Goal: Information Seeking & Learning: Learn about a topic

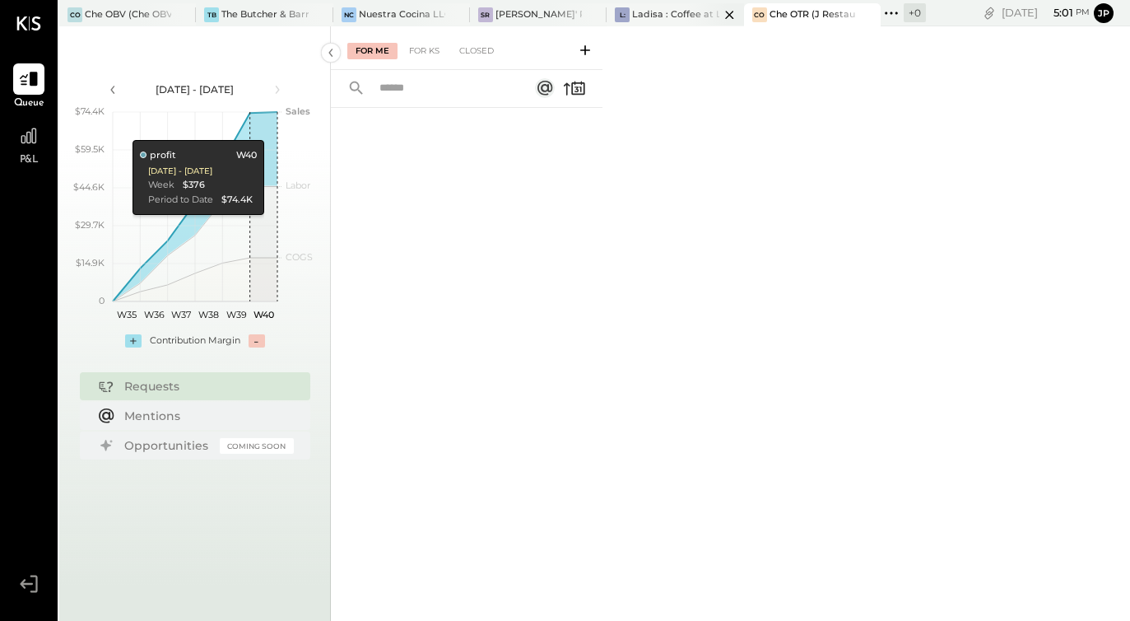
click at [676, 18] on div "Ladisa : Coffee at Lola's" at bounding box center [675, 14] width 86 height 13
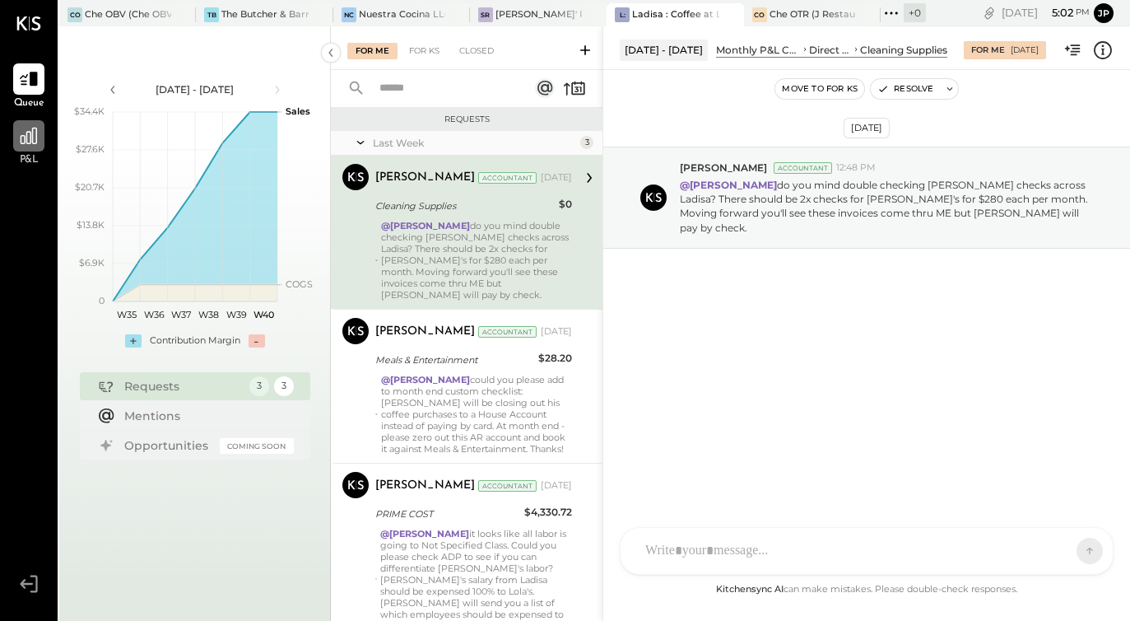
click at [23, 138] on icon at bounding box center [28, 135] width 21 height 21
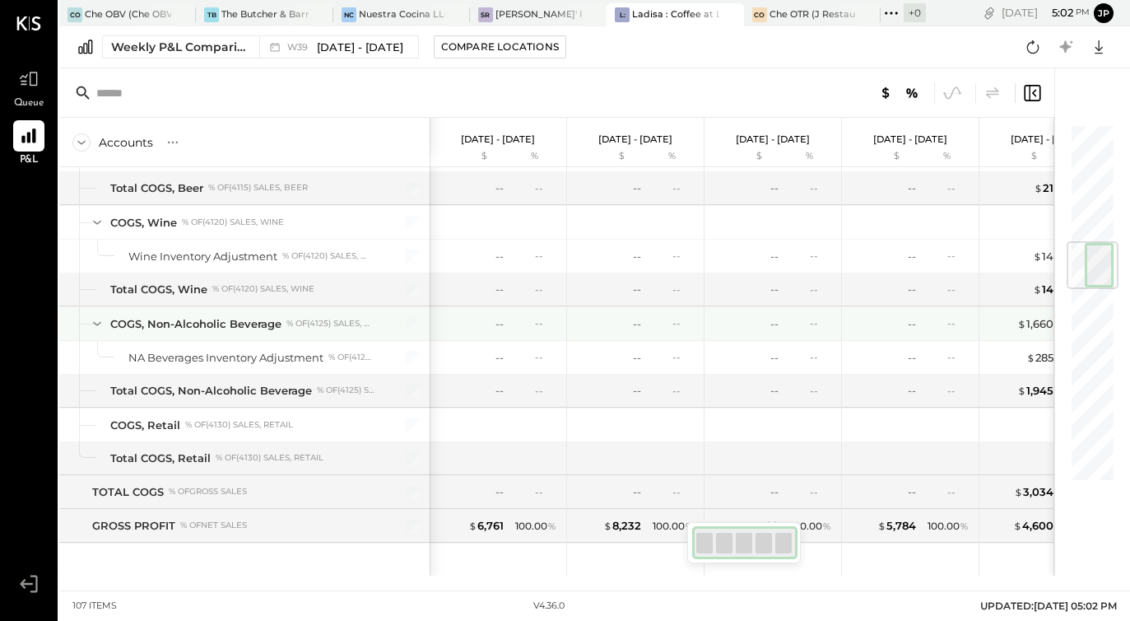
scroll to position [1007, 0]
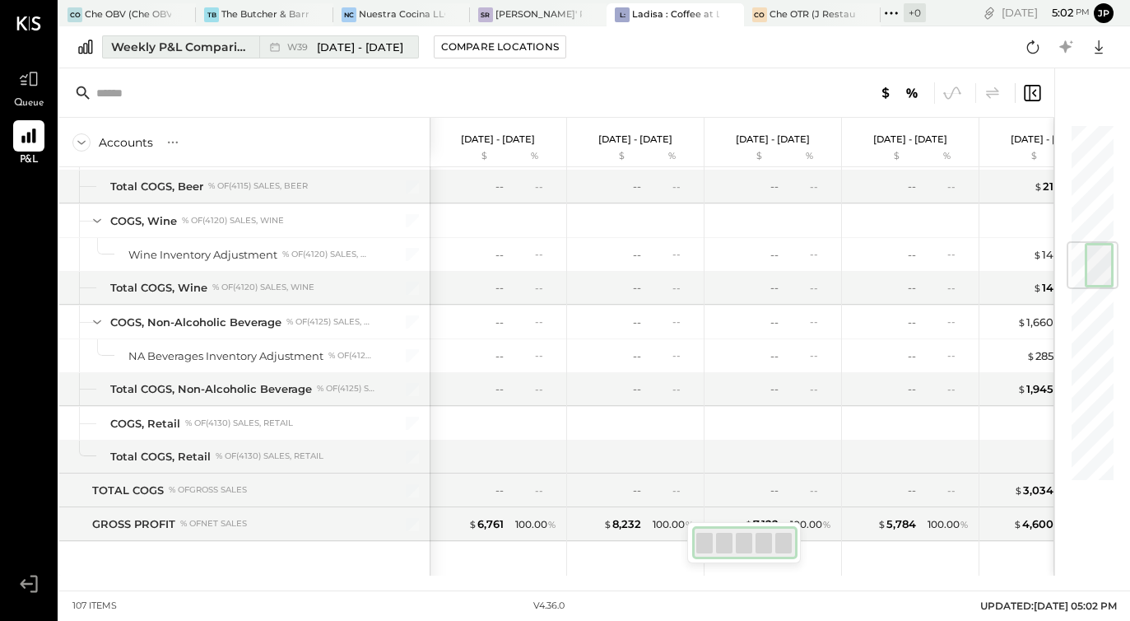
click at [151, 53] on div "Weekly P&L Comparison" at bounding box center [180, 47] width 138 height 16
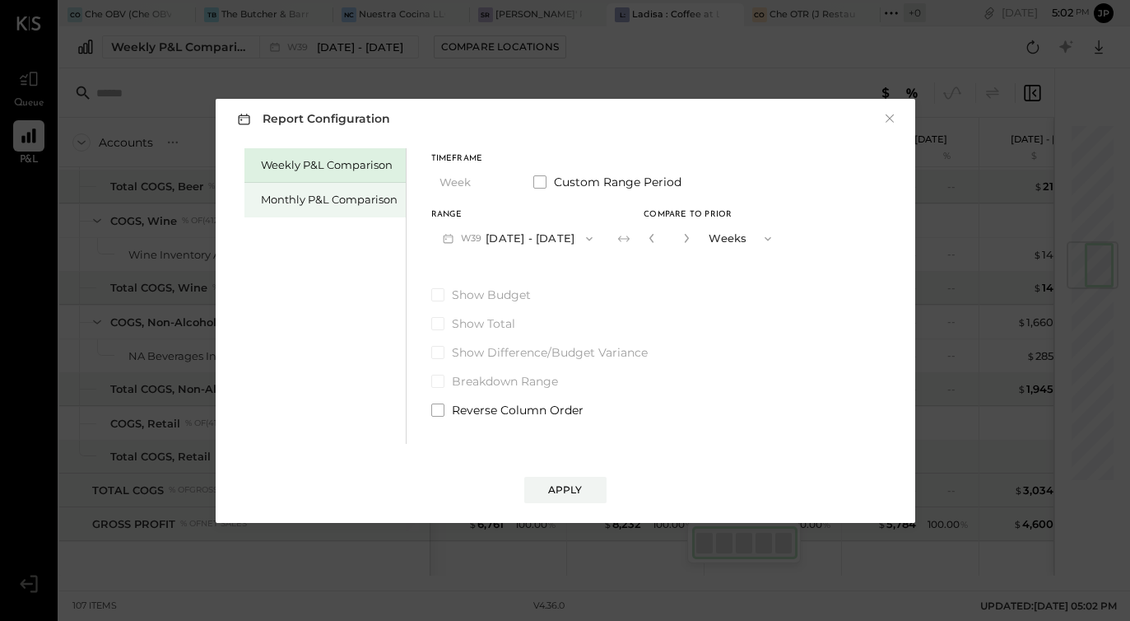
click at [291, 207] on div "Monthly P&L Comparison" at bounding box center [324, 200] width 161 height 35
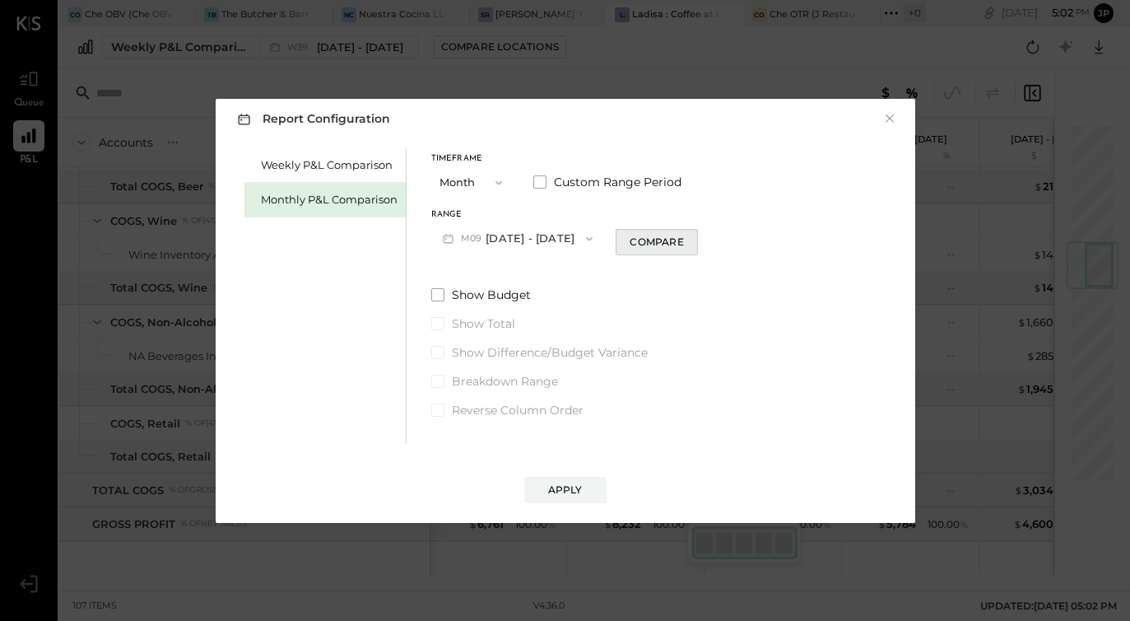
click at [656, 245] on div "Compare" at bounding box center [657, 242] width 54 height 14
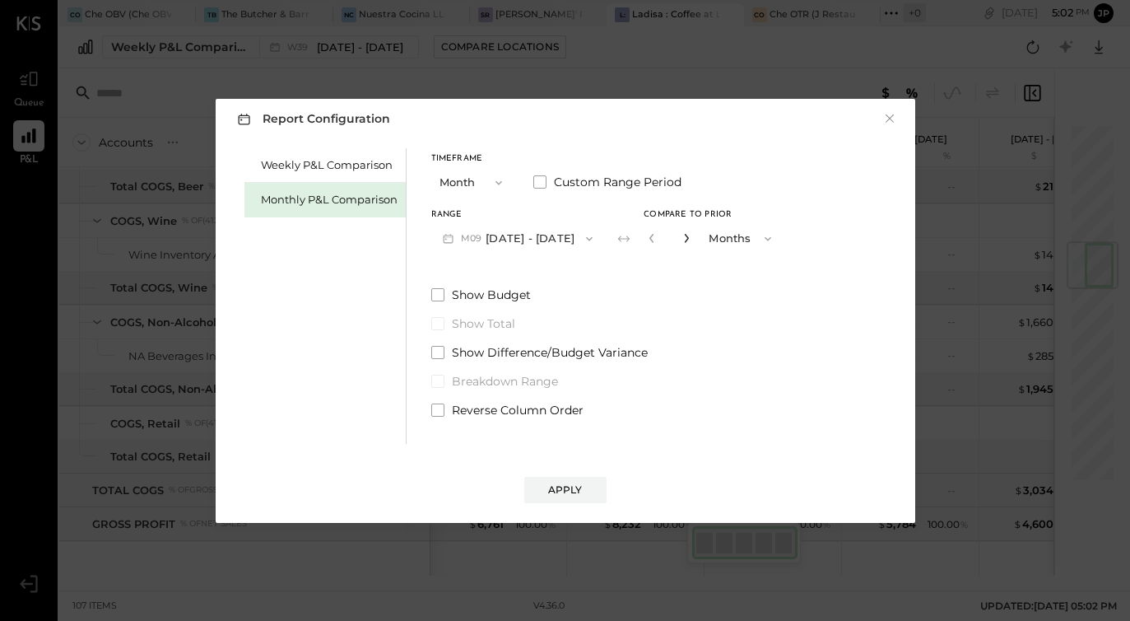
click at [685, 239] on icon "button" at bounding box center [687, 238] width 4 height 9
type input "*"
click at [559, 486] on div "Apply" at bounding box center [565, 489] width 35 height 14
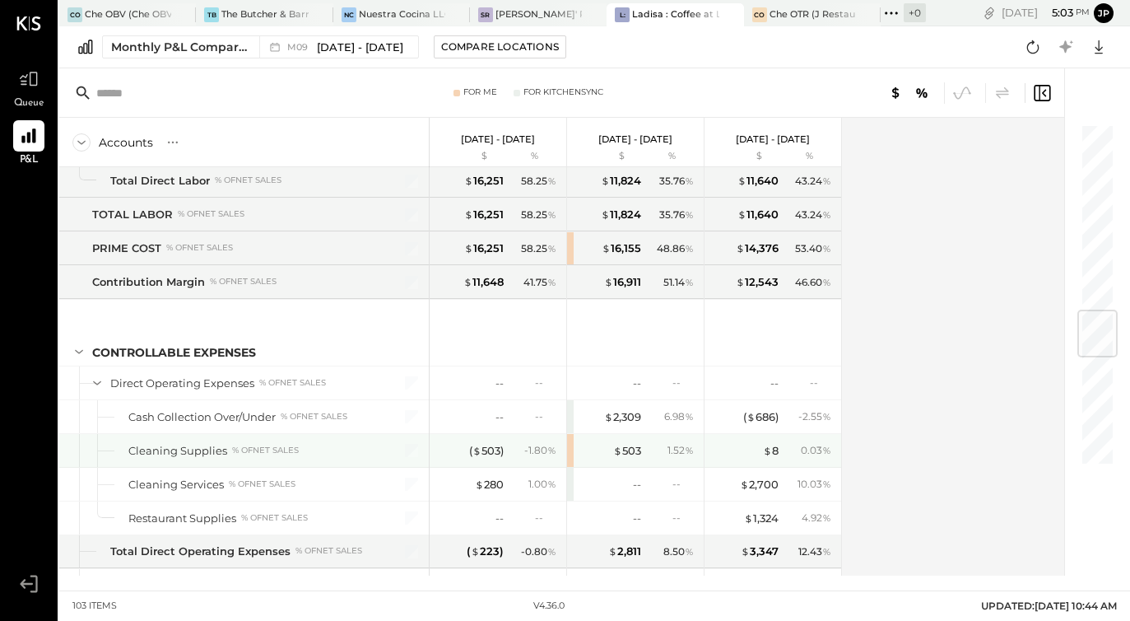
scroll to position [1590, 0]
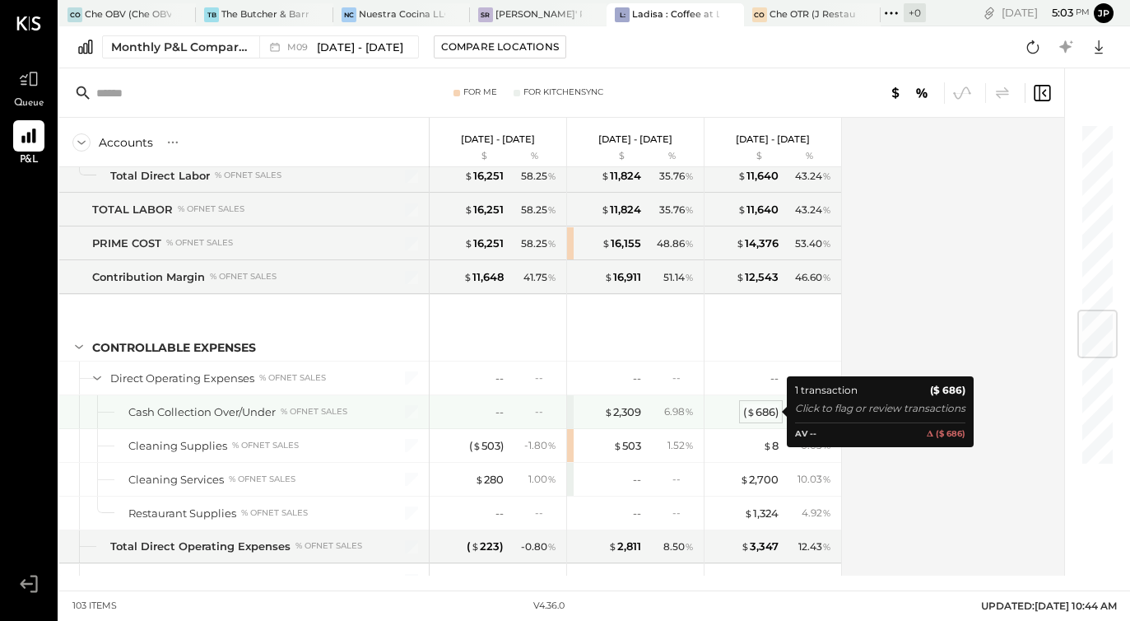
click at [761, 418] on div "( $ 686 )" at bounding box center [760, 412] width 35 height 16
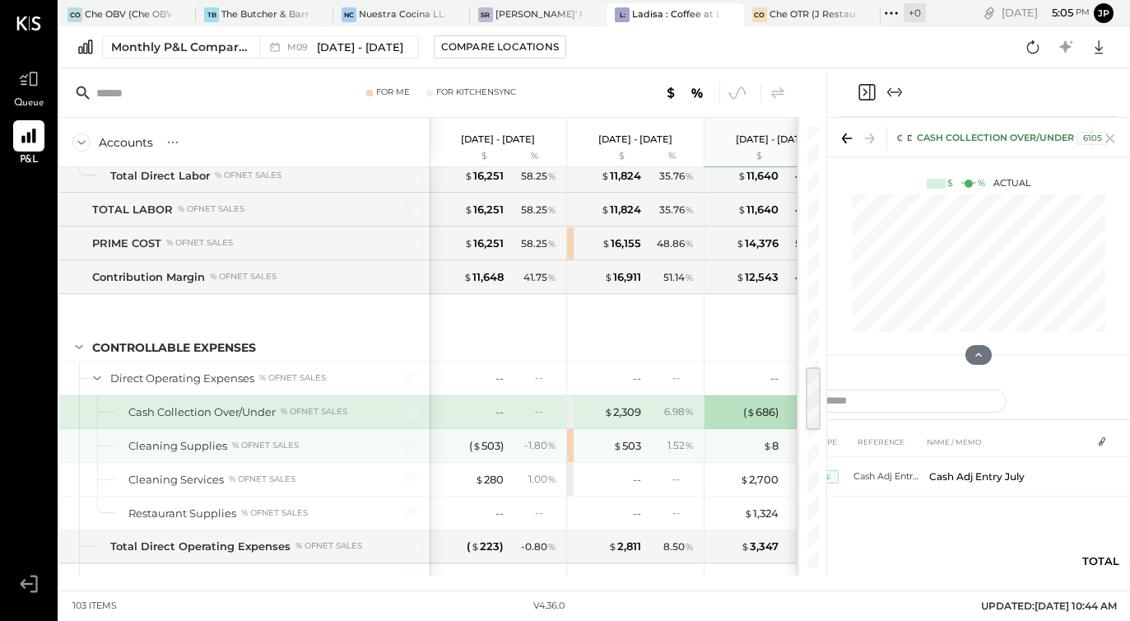
click at [479, 436] on div "( $ 503 ) - 1.80 %" at bounding box center [499, 445] width 123 height 33
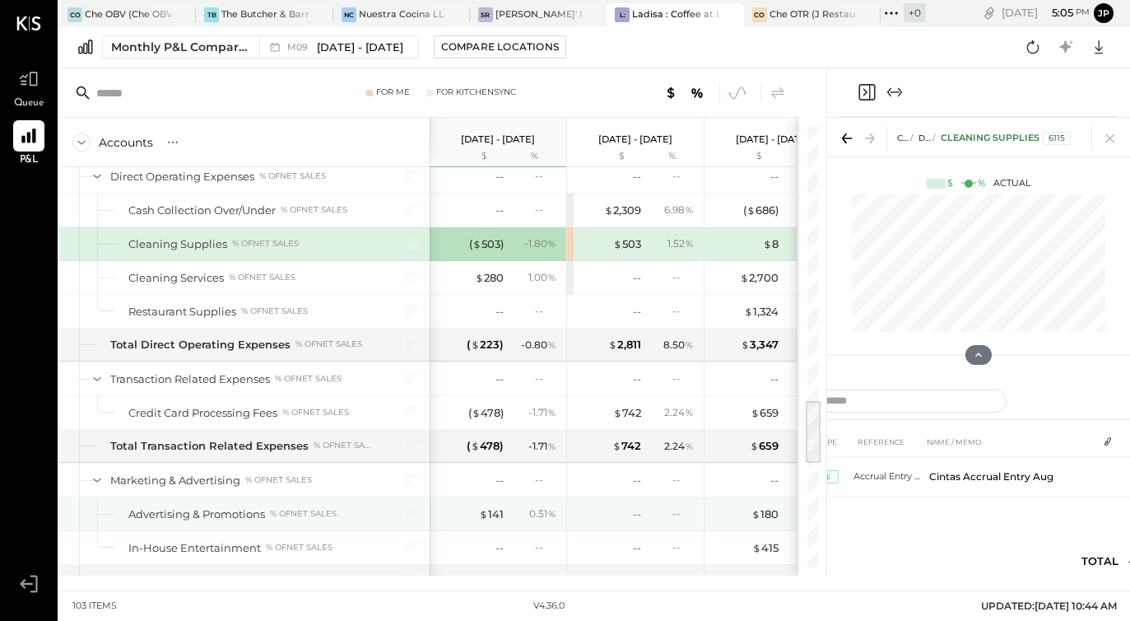
scroll to position [1813, 0]
